Goal: Find specific page/section: Find specific page/section

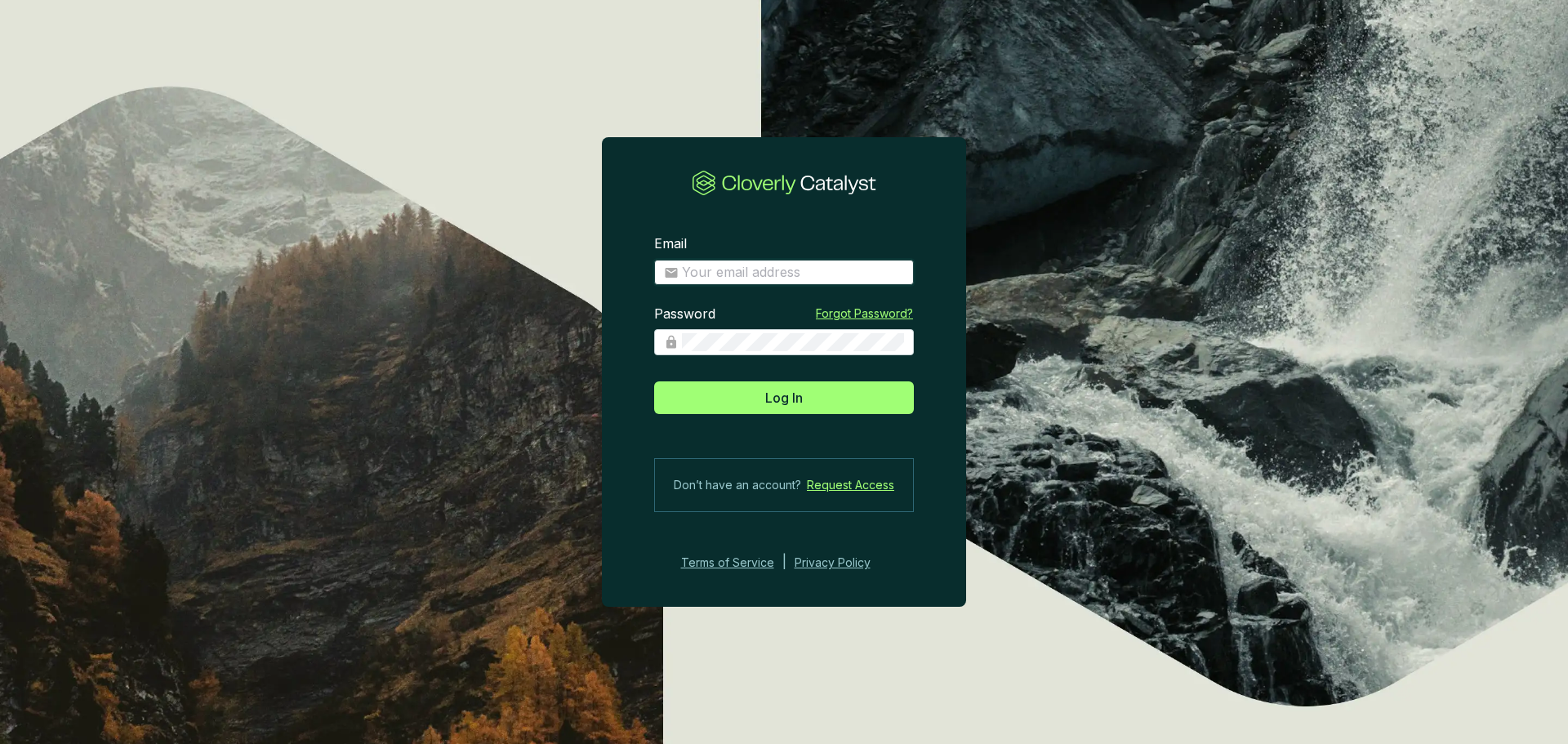
drag, startPoint x: 0, startPoint y: 0, endPoint x: 720, endPoint y: 268, distance: 768.3
click at [719, 264] on input "Email" at bounding box center [793, 273] width 222 height 18
type input "[EMAIL_ADDRESS][DOMAIN_NAME]"
click at [654, 381] on button "Log In" at bounding box center [784, 398] width 260 height 33
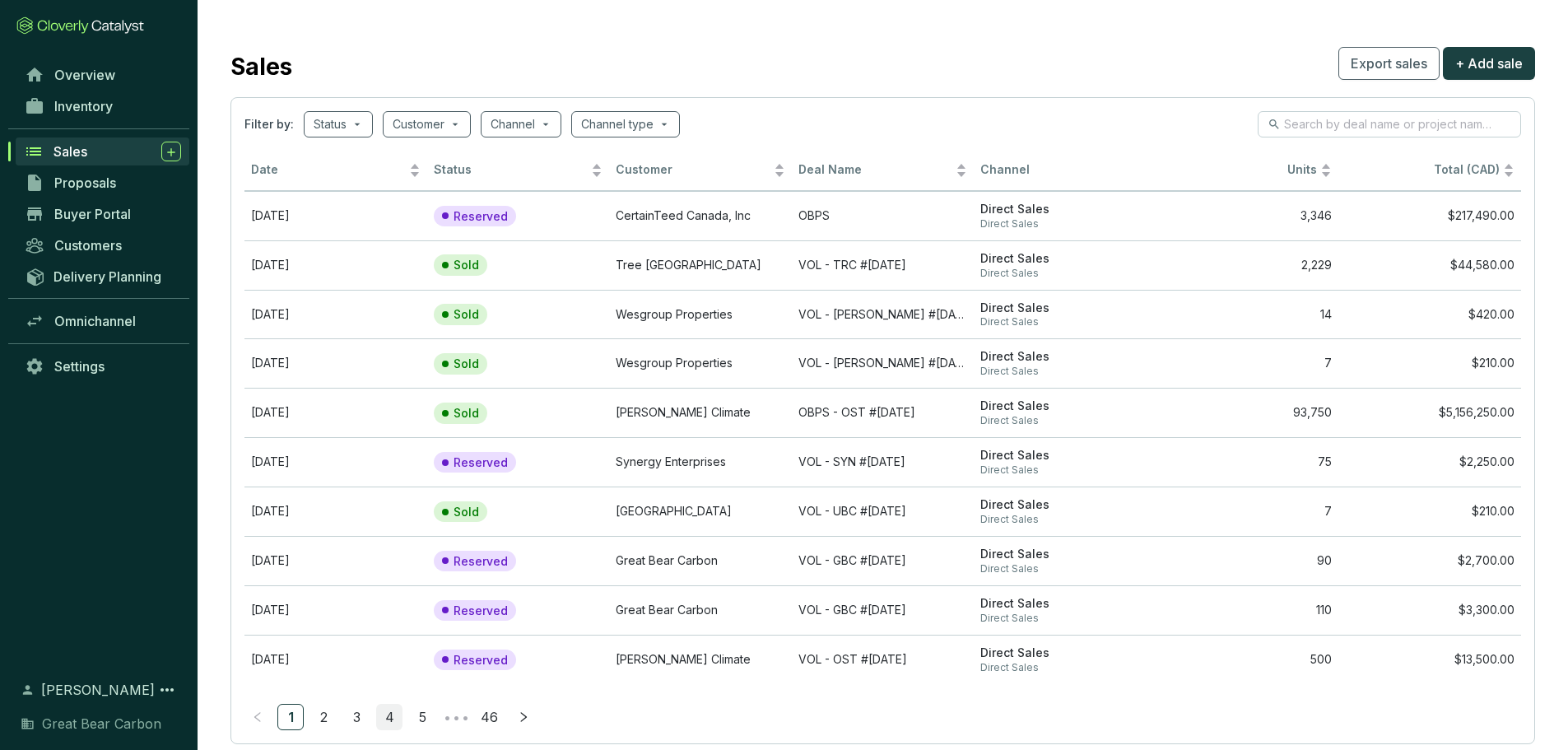
click at [381, 719] on link "4" at bounding box center [389, 718] width 25 height 25
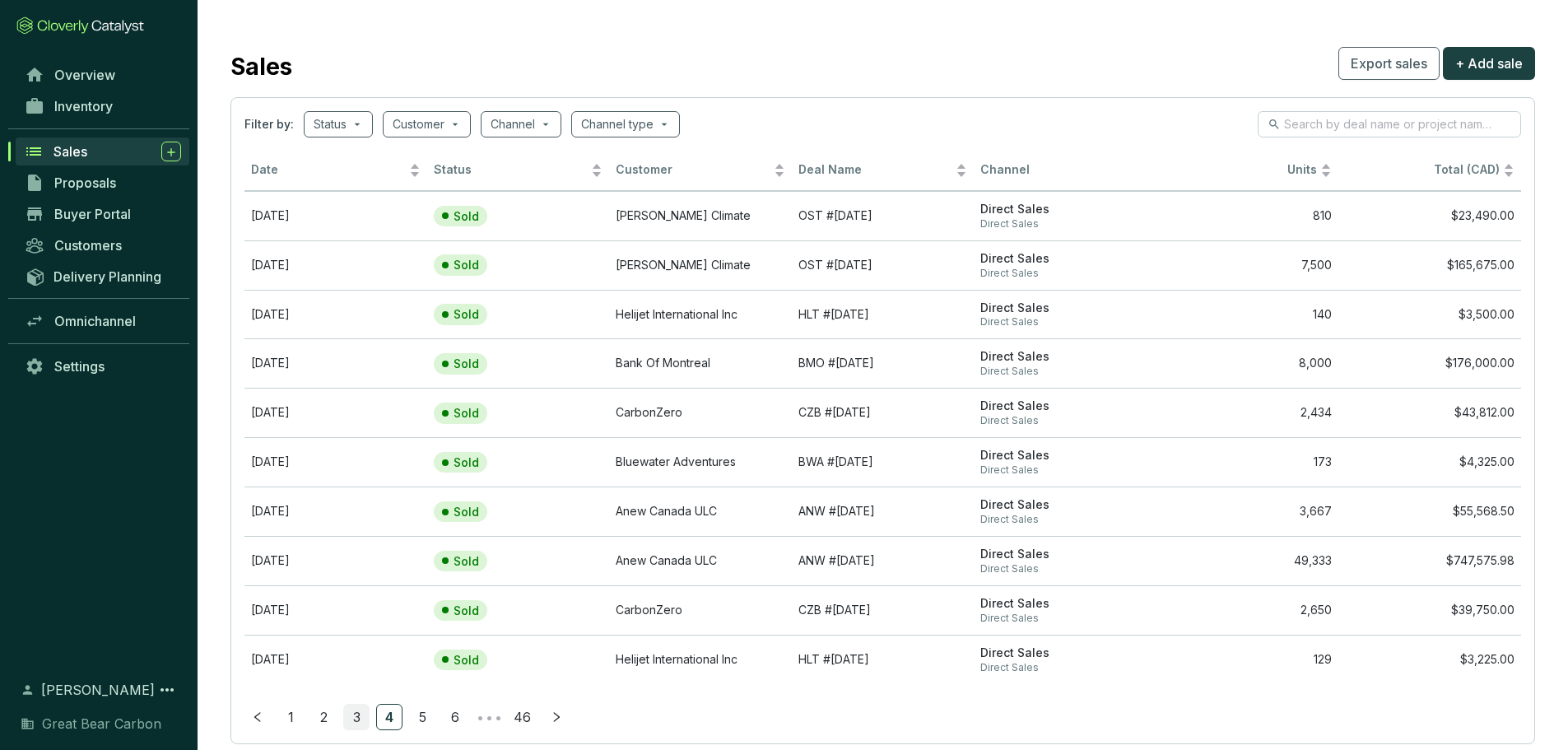
click at [352, 721] on link "3" at bounding box center [356, 718] width 25 height 25
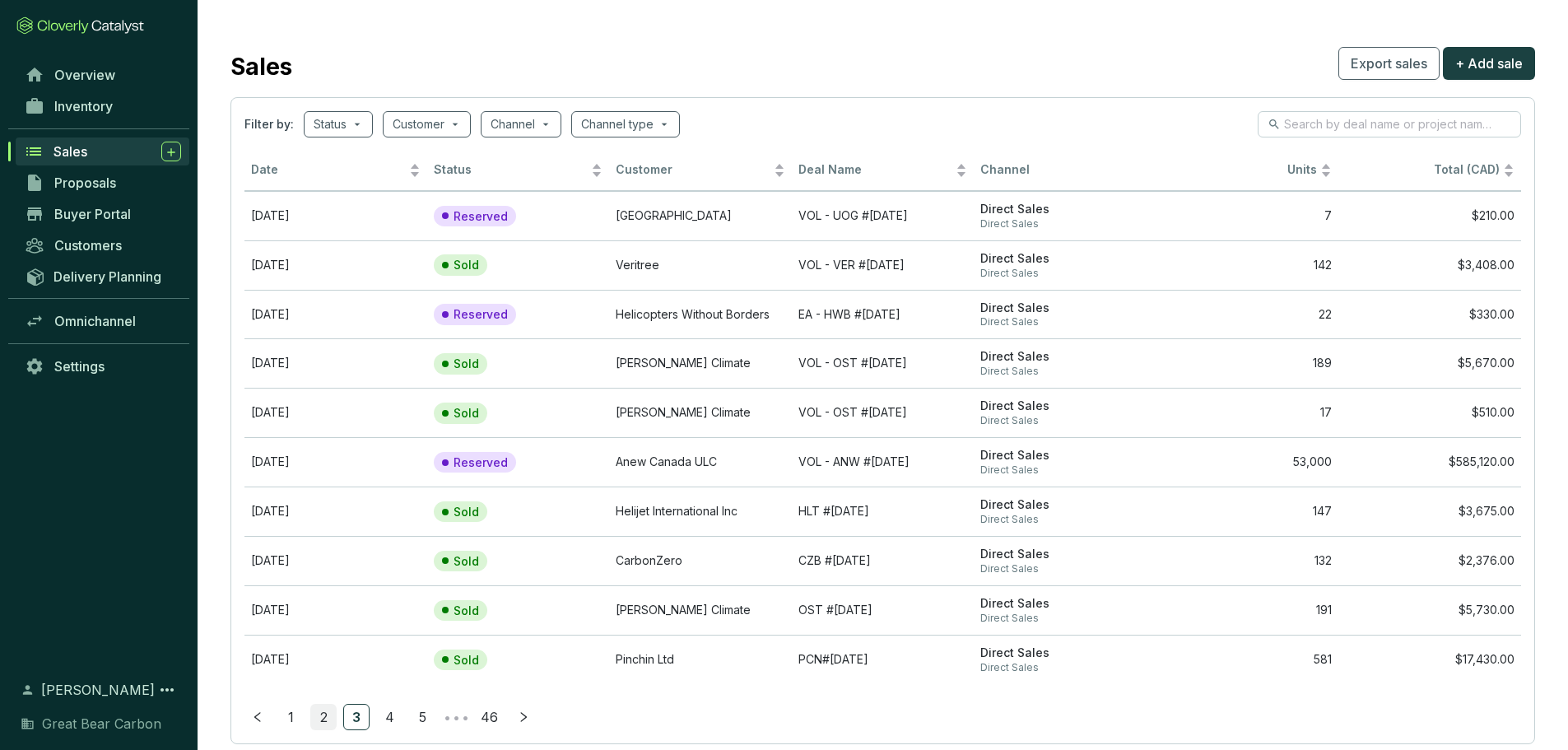
click at [331, 723] on link "2" at bounding box center [324, 718] width 25 height 25
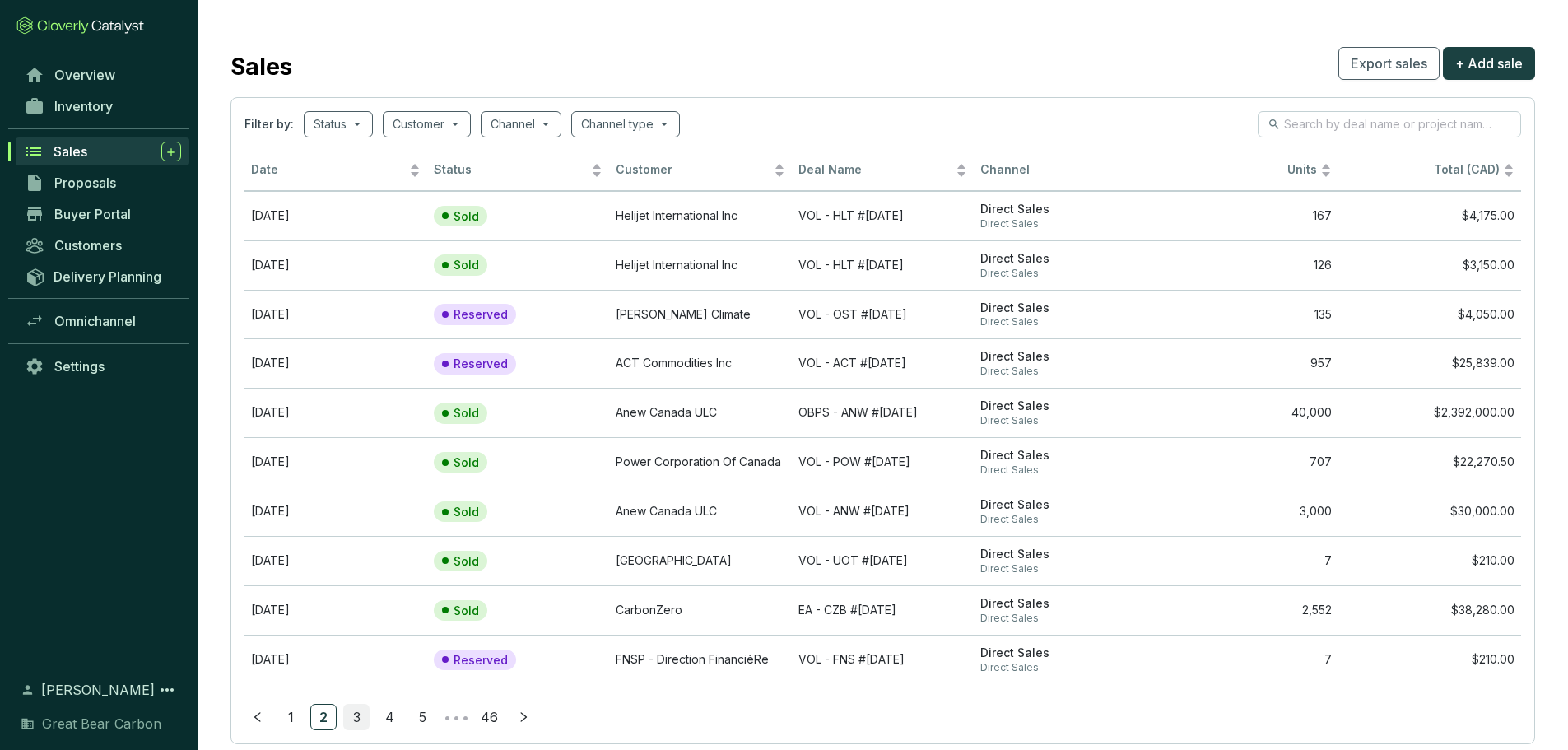
click at [355, 717] on link "3" at bounding box center [356, 718] width 25 height 25
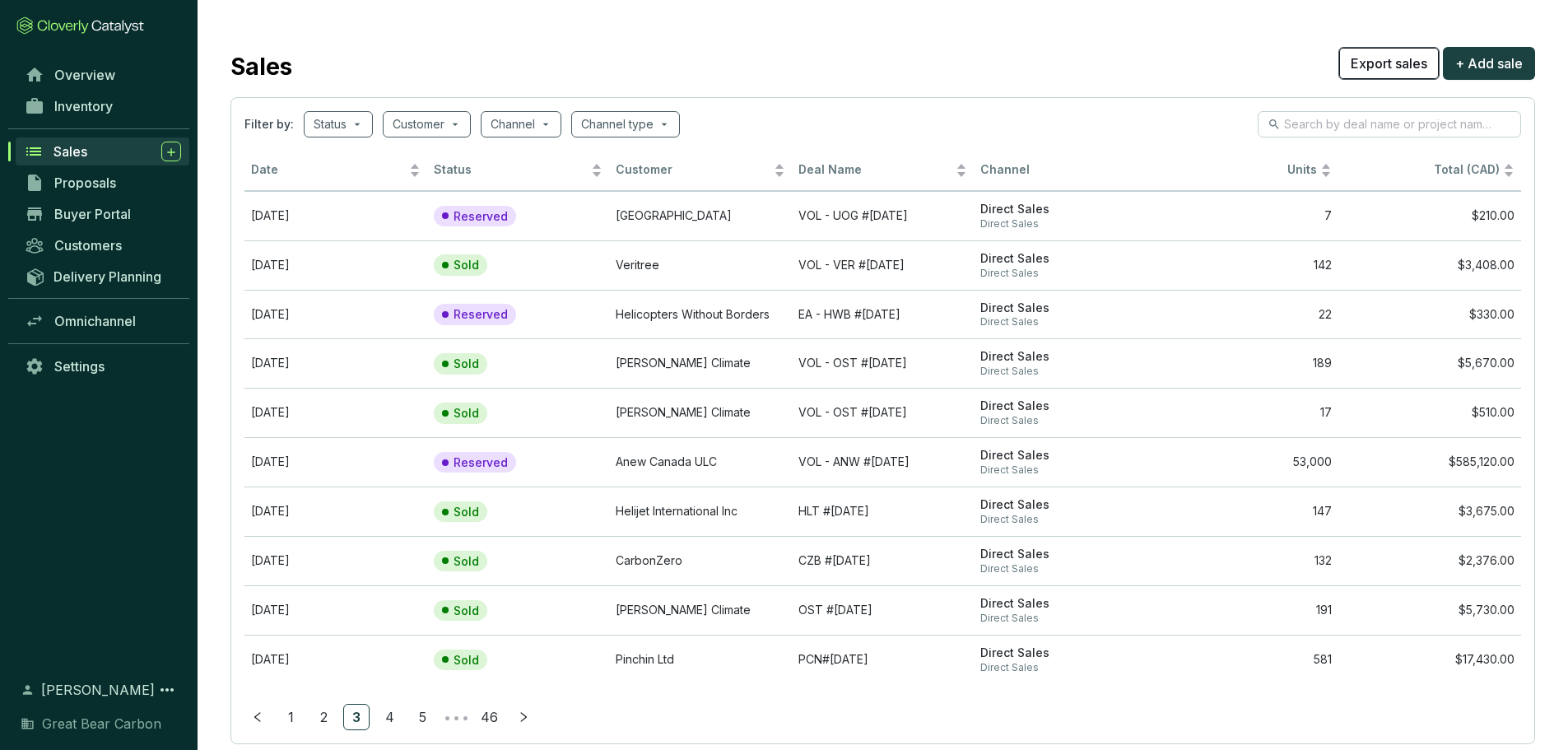
click at [1387, 65] on span "Export sales" at bounding box center [1389, 64] width 76 height 20
click at [327, 723] on link "2" at bounding box center [324, 718] width 25 height 25
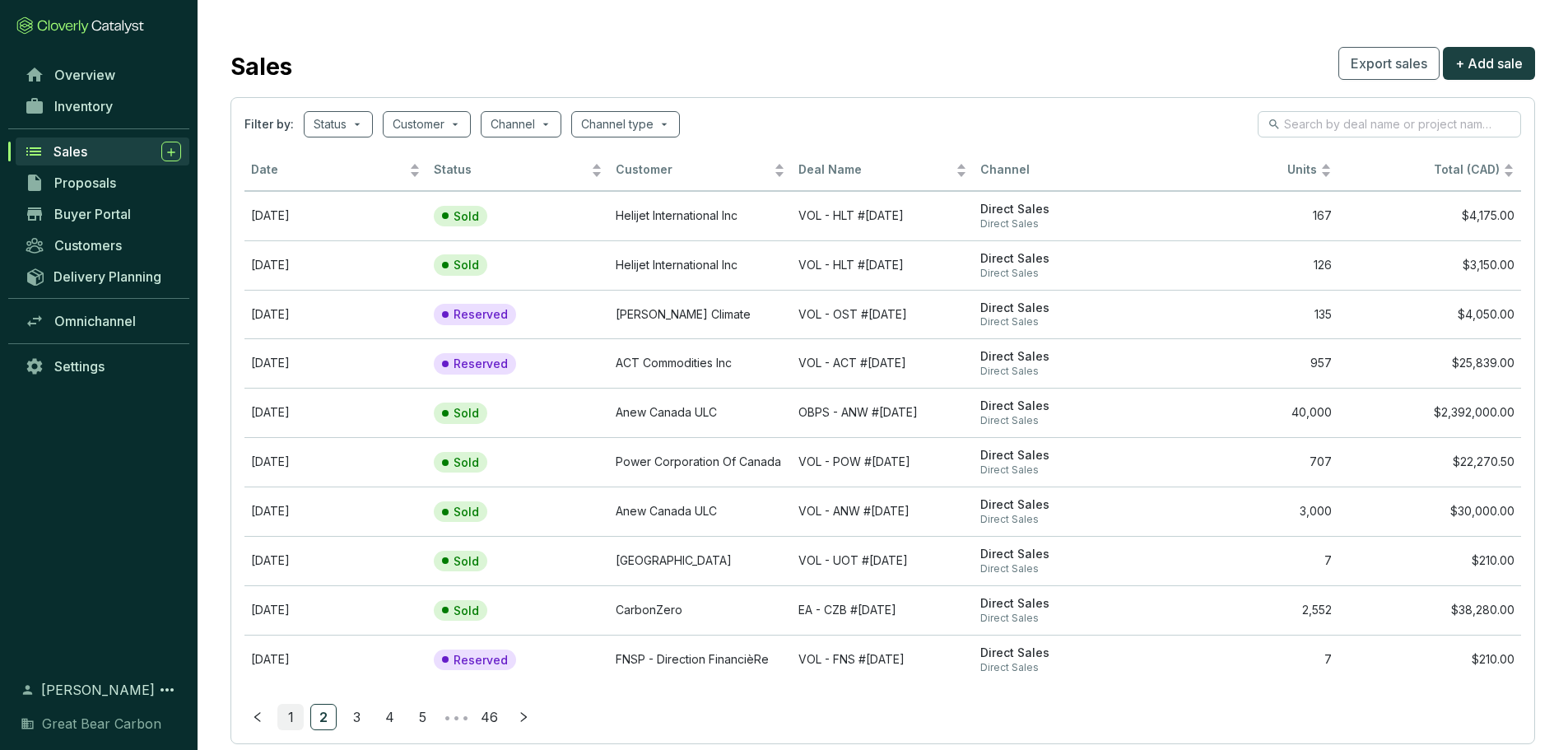
click at [299, 713] on link "1" at bounding box center [291, 718] width 25 height 25
